Goal: Transaction & Acquisition: Purchase product/service

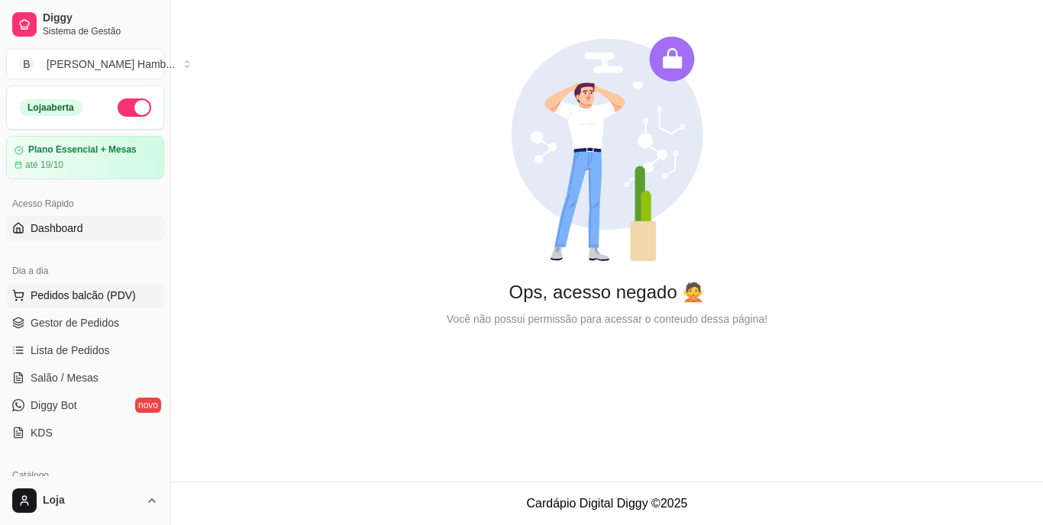
click at [103, 287] on button "Pedidos balcão (PDV)" at bounding box center [85, 295] width 158 height 24
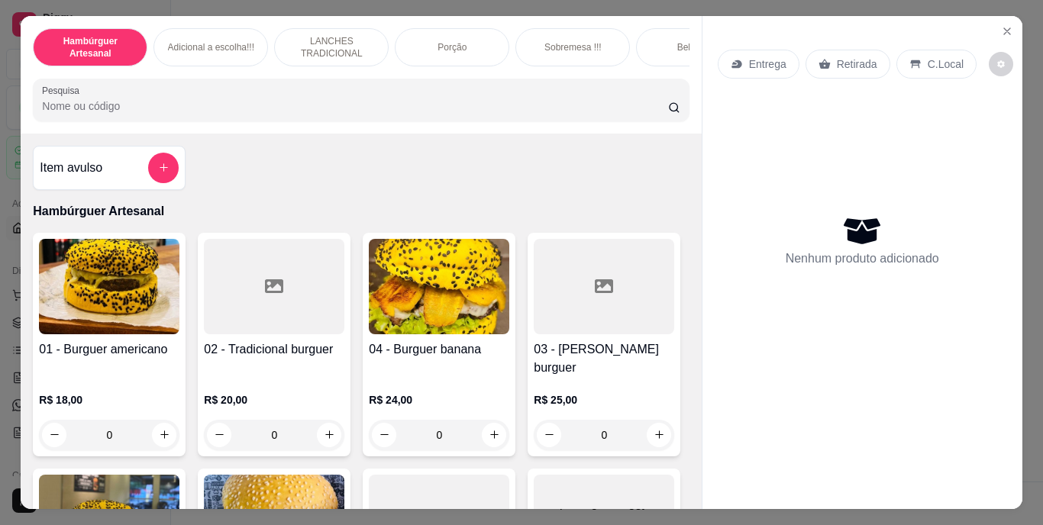
scroll to position [611, 0]
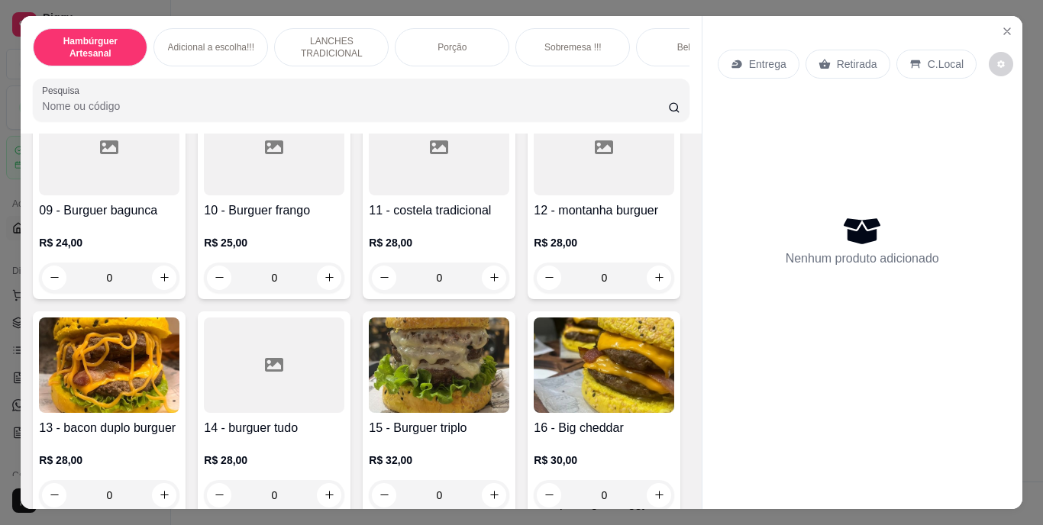
click at [363, 299] on div "11 - costela tradicional R$ 28,00 0" at bounding box center [439, 196] width 153 height 205
click at [165, 273] on div "01 - Burguer americano R$ 18,00 0 02 - Tradicional burguer R$ 20,00 0 04 - Burg…" at bounding box center [361, 296] width 656 height 1348
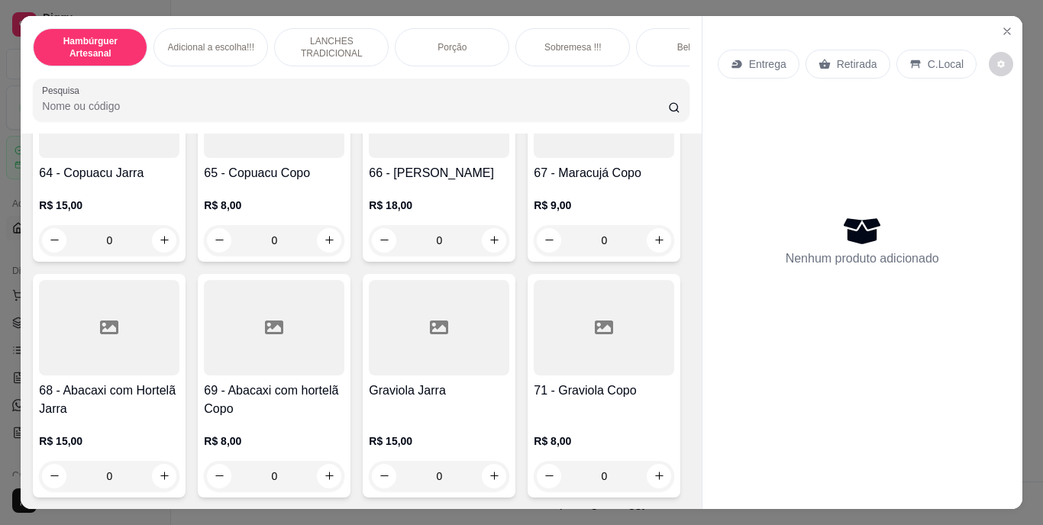
scroll to position [5651, 0]
type input "1"
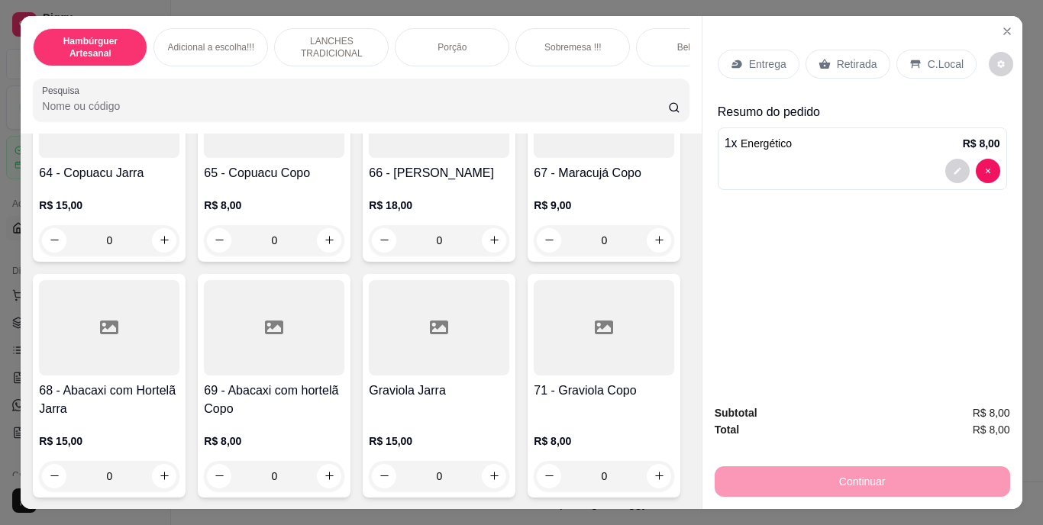
scroll to position [5651, 0]
click at [858, 66] on div "Retirada" at bounding box center [848, 64] width 85 height 29
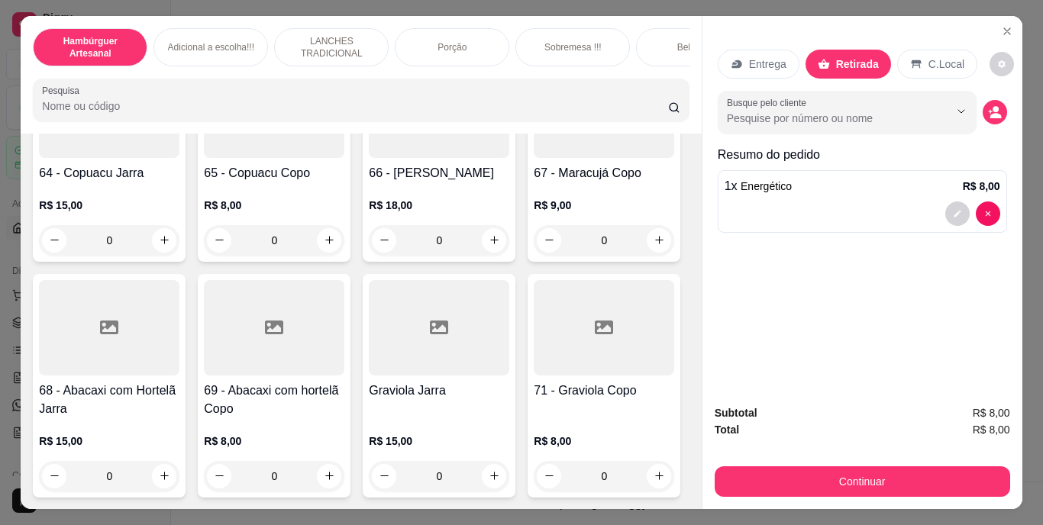
click at [858, 66] on p "Retirada" at bounding box center [857, 64] width 43 height 15
click at [993, 106] on icon "decrease-product-quantity" at bounding box center [994, 111] width 13 height 13
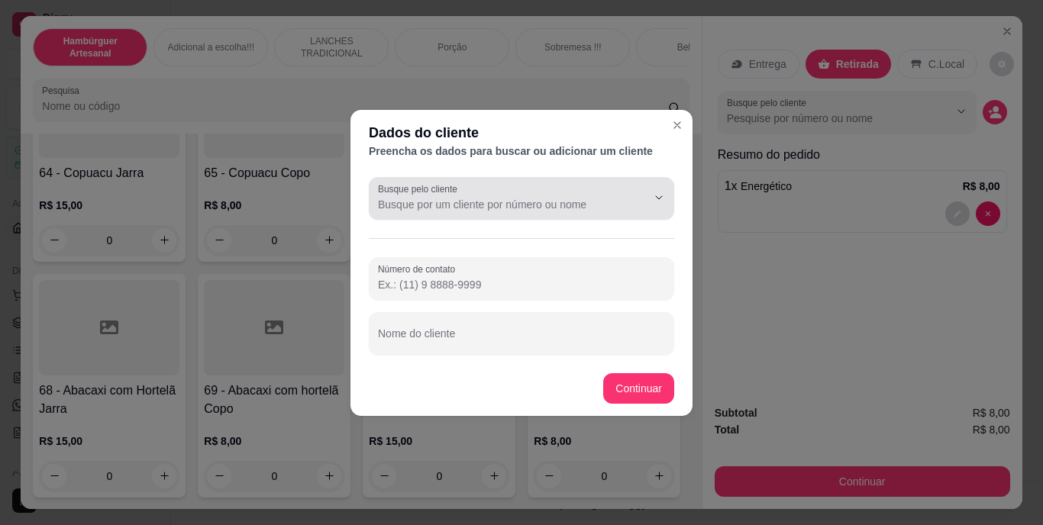
click at [575, 208] on input "Busque pelo cliente" at bounding box center [500, 204] width 244 height 15
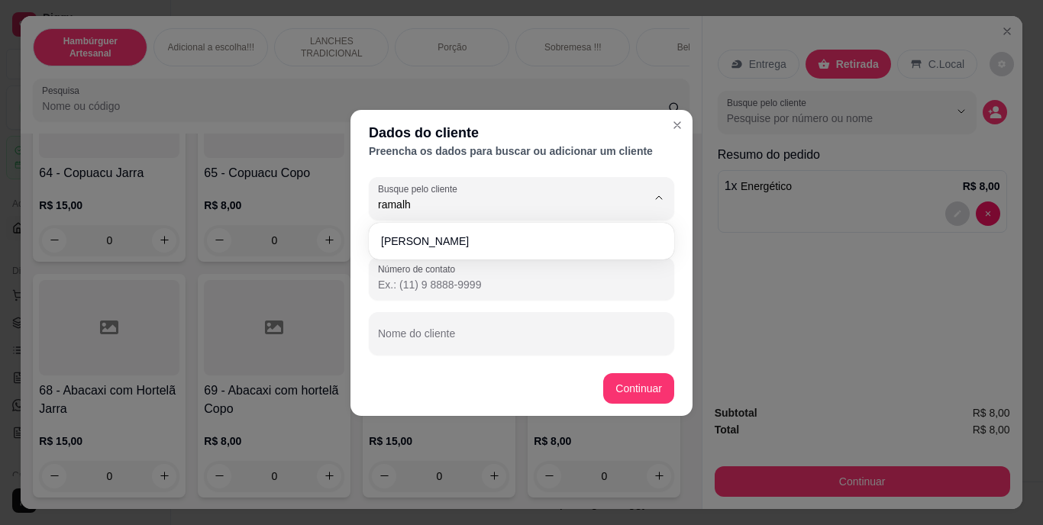
click at [563, 228] on div "[PERSON_NAME]" at bounding box center [521, 241] width 299 height 31
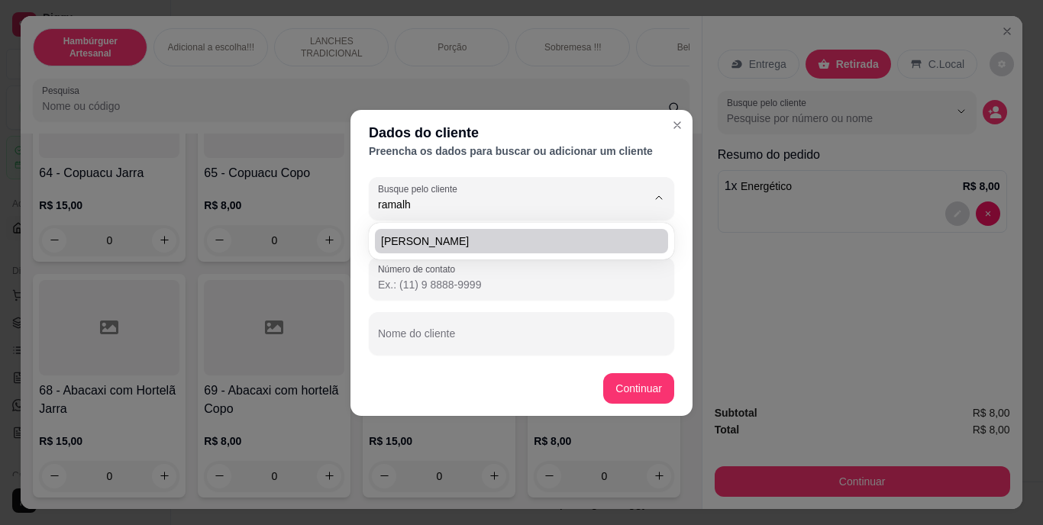
click at [563, 230] on li "[PERSON_NAME]" at bounding box center [521, 241] width 293 height 24
type input "[PERSON_NAME]"
type input "[PHONE_NUMBER]"
type input "[PERSON_NAME]"
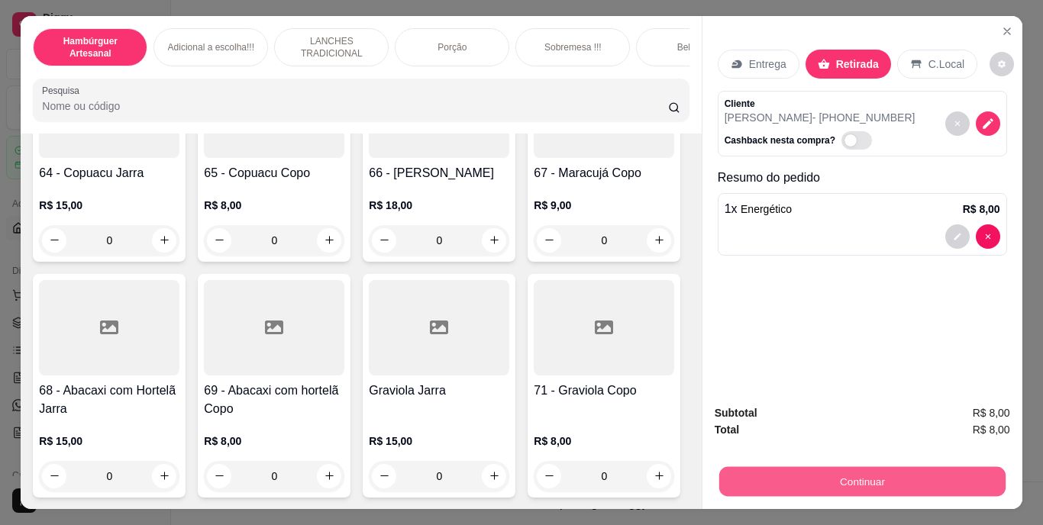
click at [742, 468] on button "Continuar" at bounding box center [862, 482] width 286 height 30
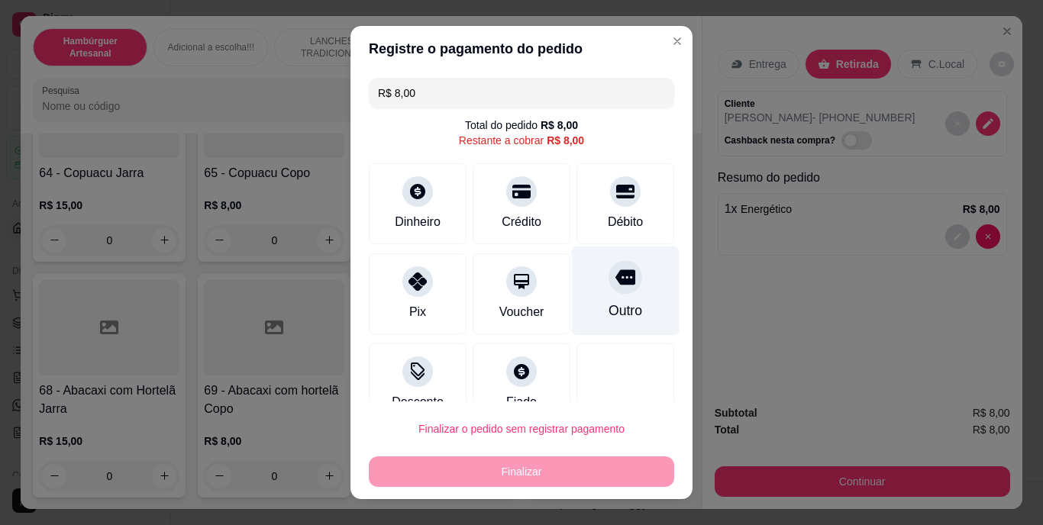
drag, startPoint x: 601, startPoint y: 291, endPoint x: 600, endPoint y: 300, distance: 9.2
click at [601, 295] on div "Outro" at bounding box center [626, 291] width 108 height 89
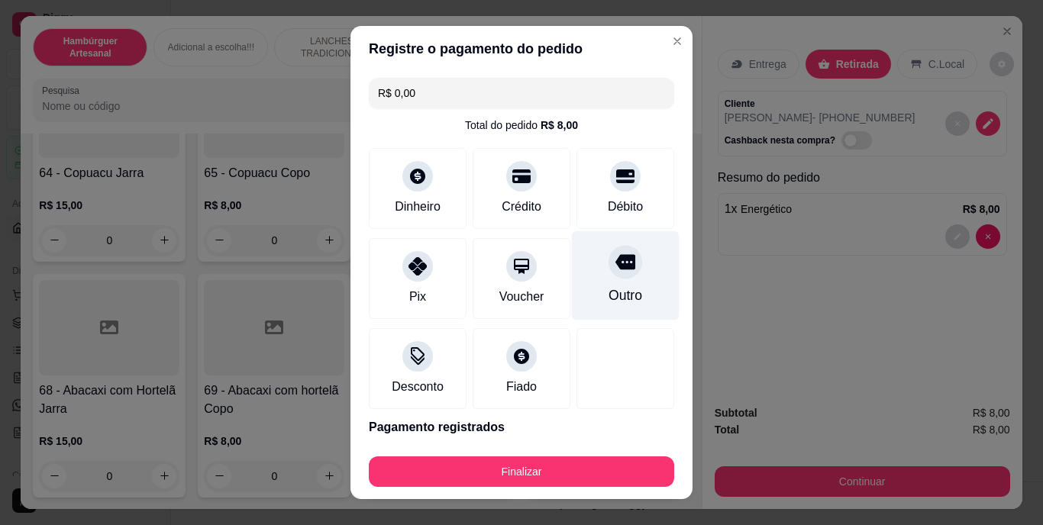
type input "R$ 0,00"
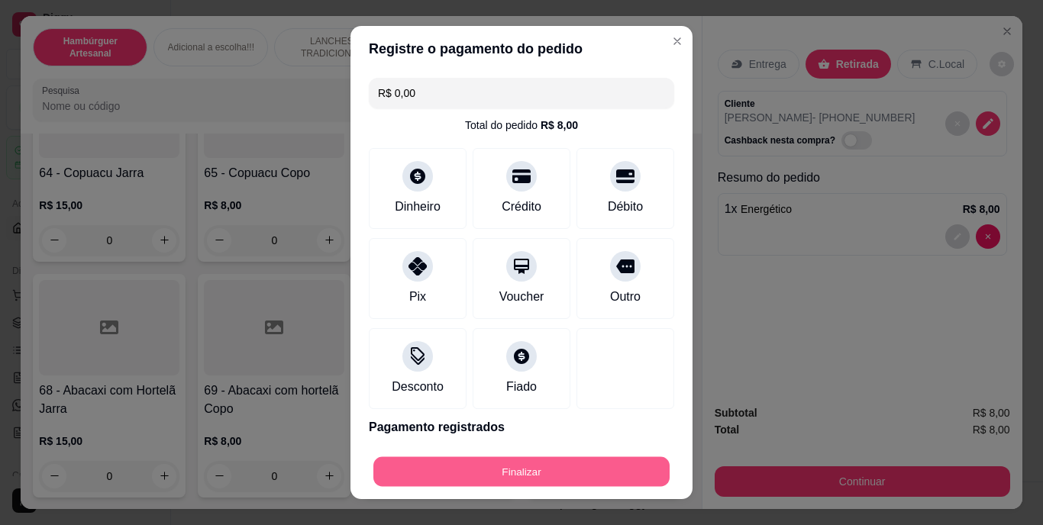
click at [577, 464] on button "Finalizar" at bounding box center [521, 472] width 296 height 30
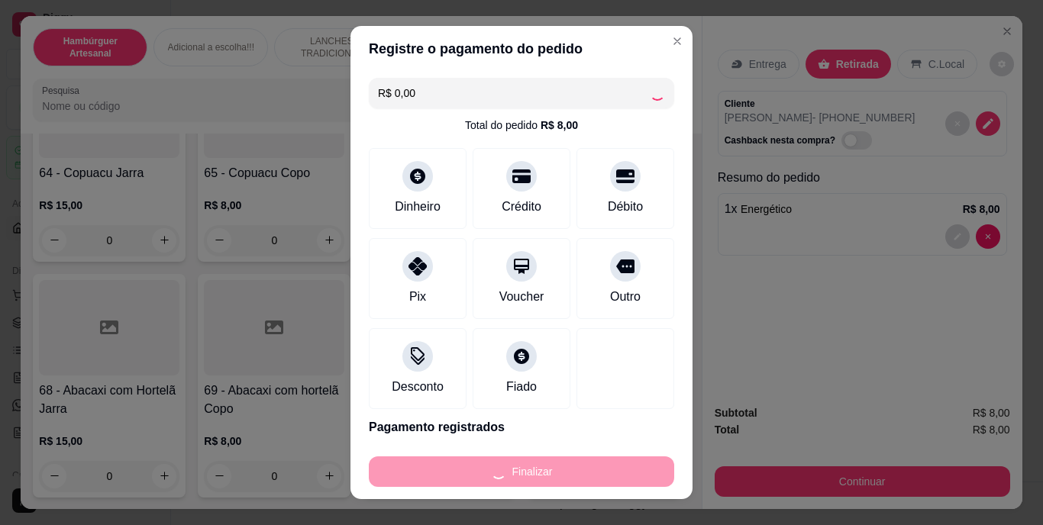
type input "0"
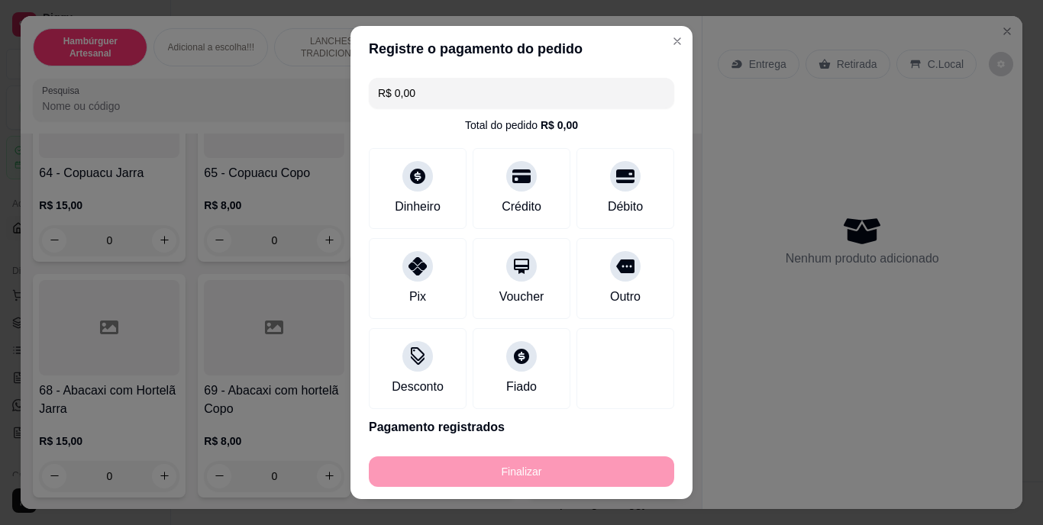
type input "-R$ 8,00"
